Goal: Task Accomplishment & Management: Manage account settings

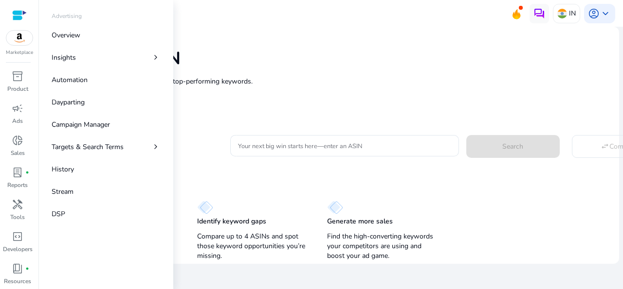
click at [18, 113] on span "campaign" at bounding box center [18, 109] width 12 height 12
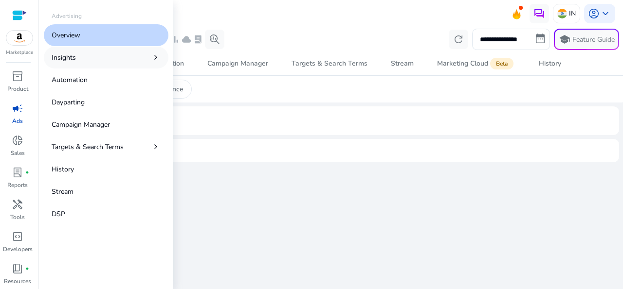
click at [74, 59] on p "Insights" at bounding box center [64, 58] width 24 height 10
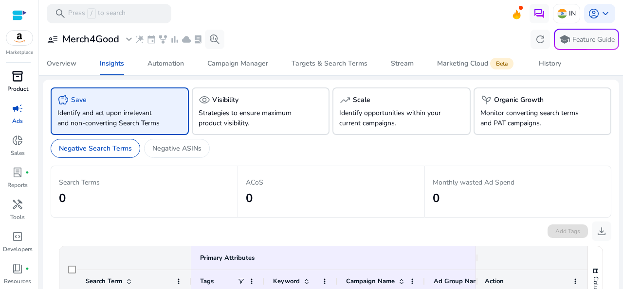
click at [7, 88] on p "Product" at bounding box center [17, 89] width 21 height 9
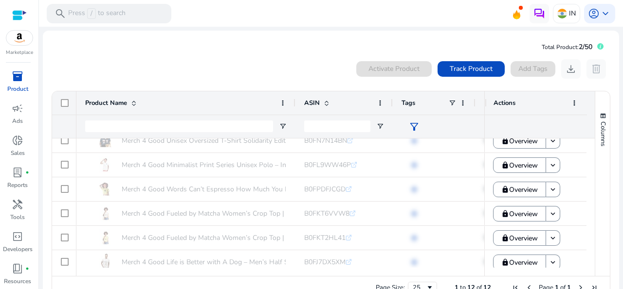
scroll to position [162, 0]
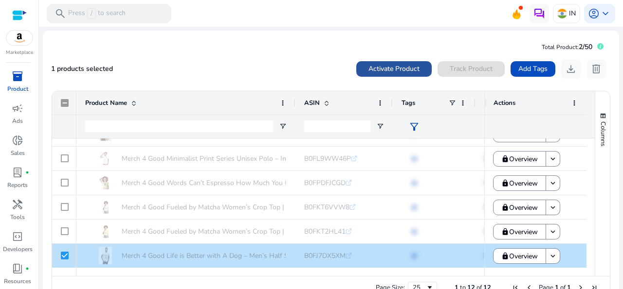
click at [386, 70] on span "Activate Product" at bounding box center [393, 69] width 51 height 10
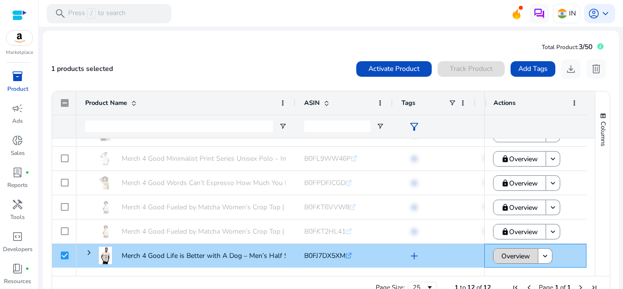
click at [516, 253] on span "Overview" at bounding box center [515, 257] width 29 height 20
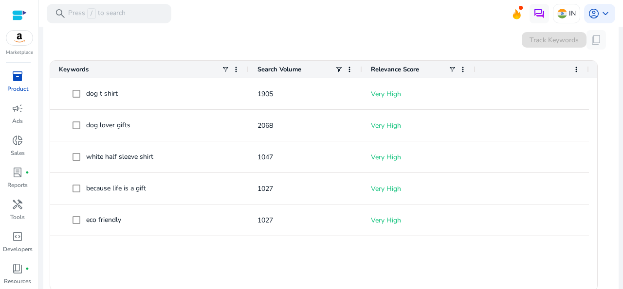
scroll to position [336, 0]
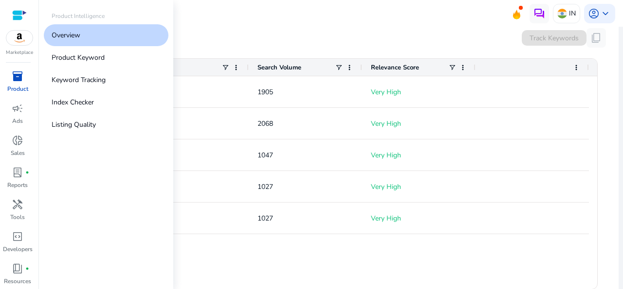
click at [16, 14] on div at bounding box center [19, 15] width 15 height 11
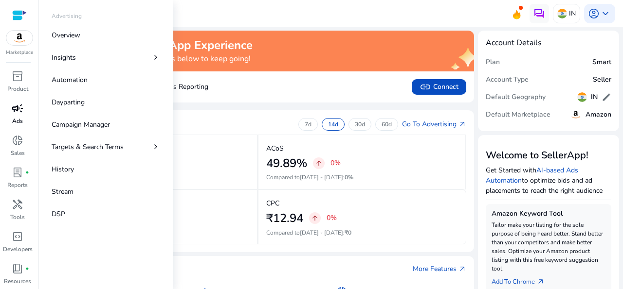
click at [12, 117] on p "Ads" at bounding box center [17, 121] width 11 height 9
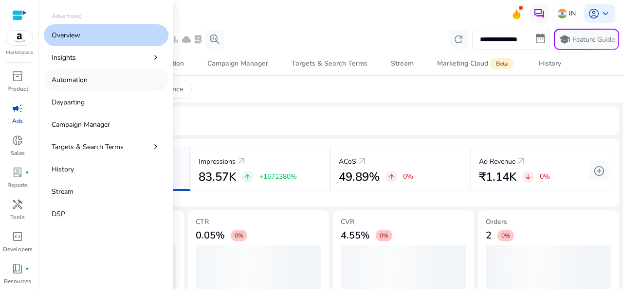
click at [75, 83] on p "Automation" at bounding box center [70, 80] width 36 height 10
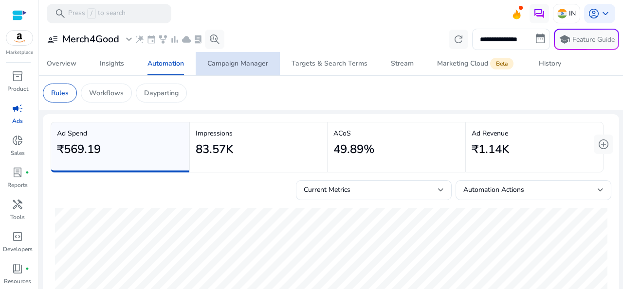
click at [251, 67] on div "Campaign Manager" at bounding box center [237, 63] width 61 height 7
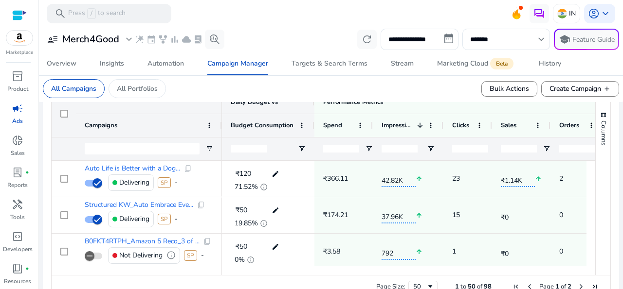
scroll to position [350, 0]
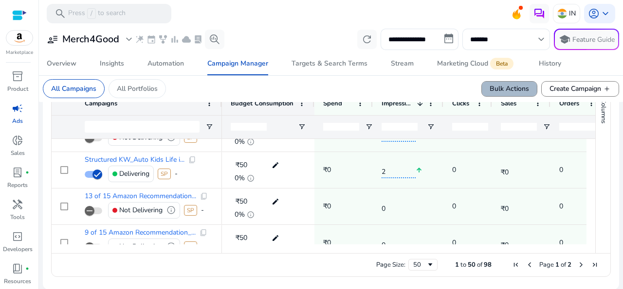
click at [517, 85] on span "Bulk Actions" at bounding box center [508, 89] width 39 height 10
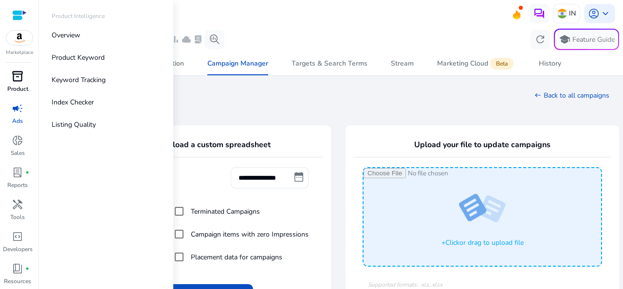
click at [17, 84] on link "inventory_2 Product" at bounding box center [17, 85] width 35 height 32
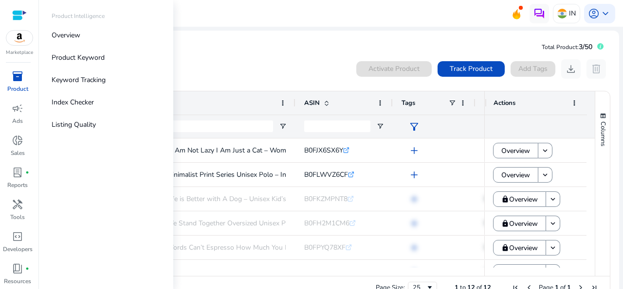
click at [20, 84] on div "inventory_2" at bounding box center [17, 77] width 27 height 16
